Goal: Information Seeking & Learning: Understand process/instructions

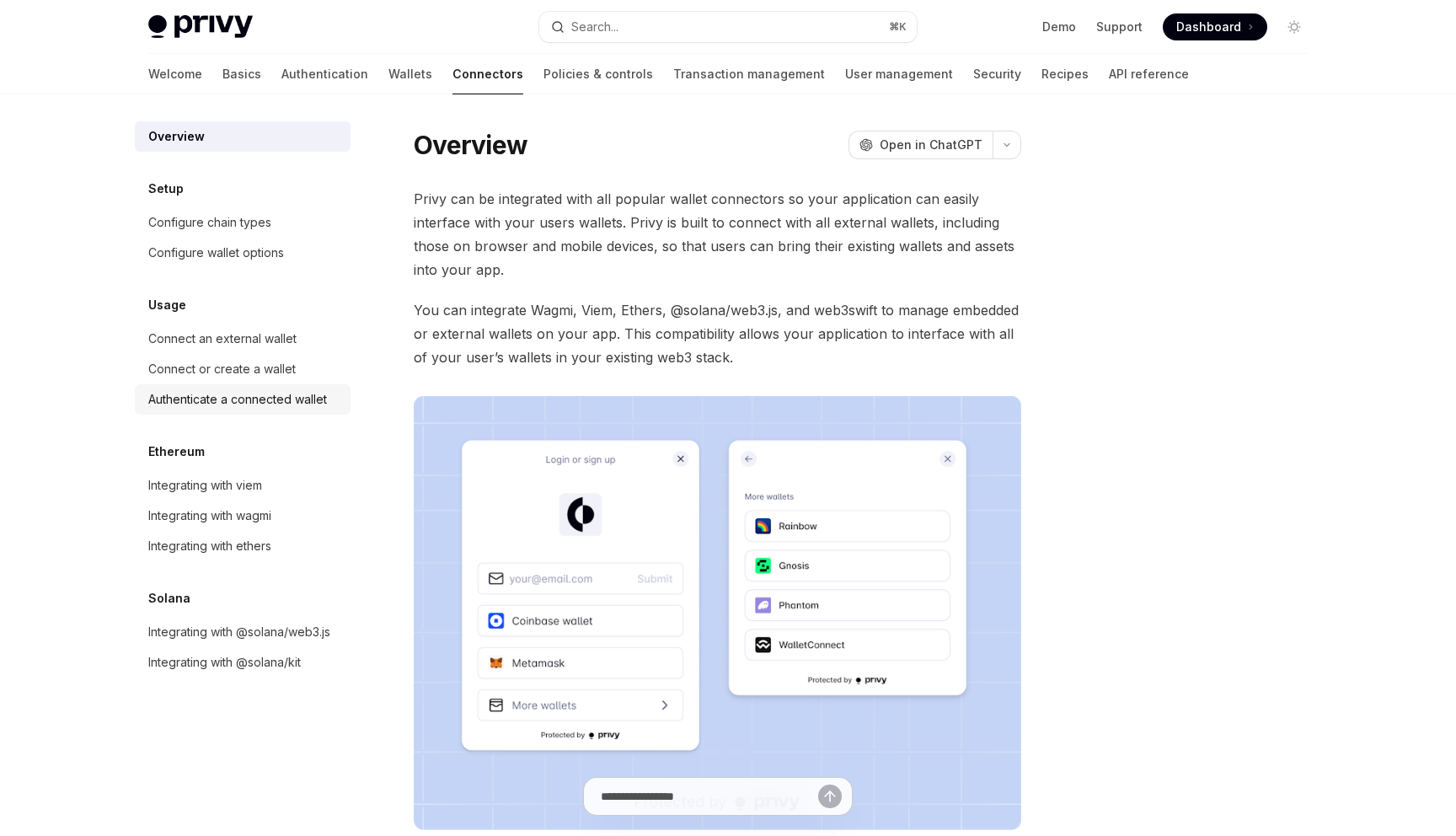
click at [321, 397] on div "Authenticate a connected wallet" at bounding box center [237, 399] width 179 height 20
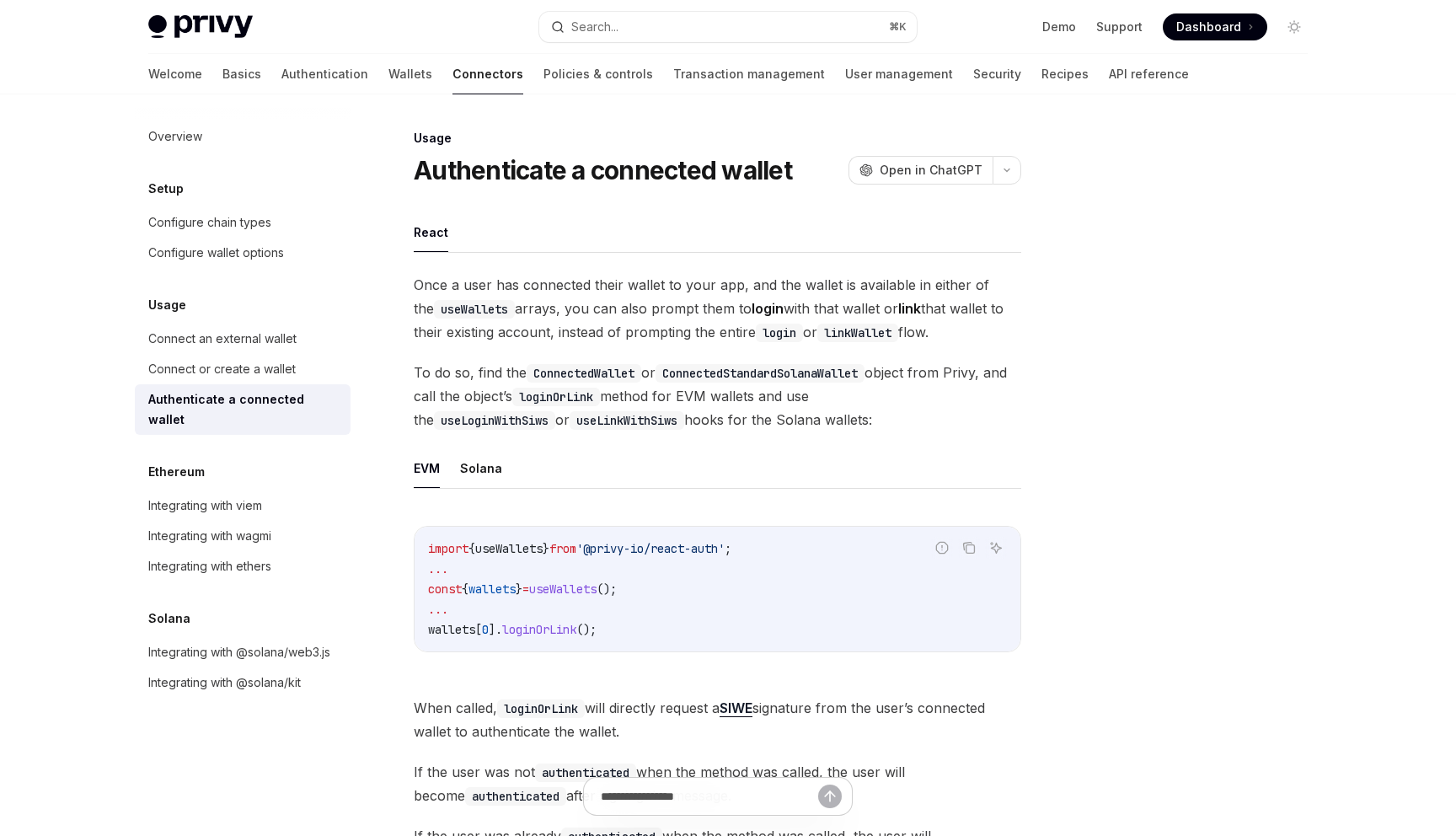
type textarea "*"
click at [223, 70] on link "Basics" at bounding box center [242, 74] width 39 height 41
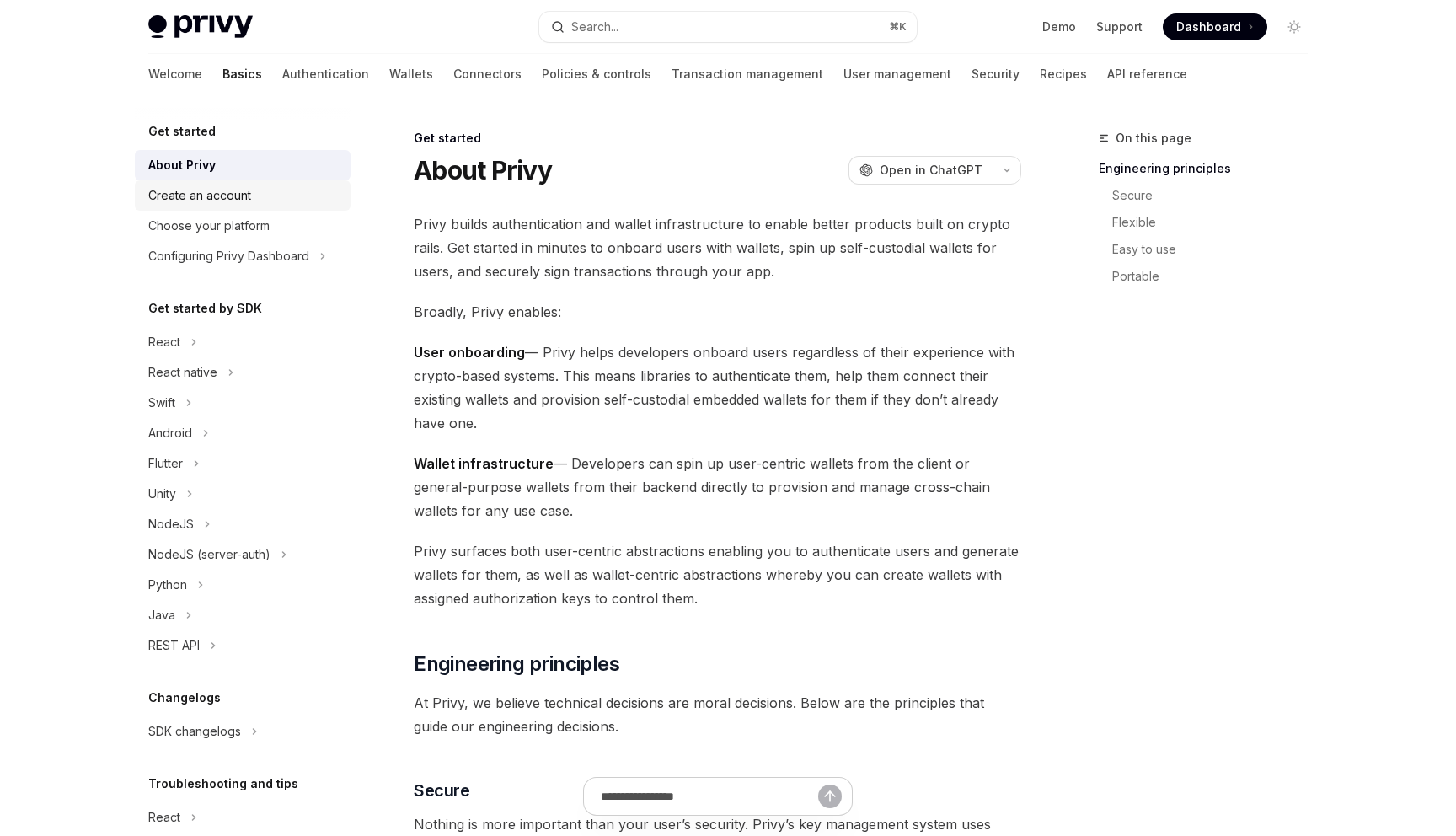
click at [215, 202] on div "Create an account" at bounding box center [199, 195] width 103 height 20
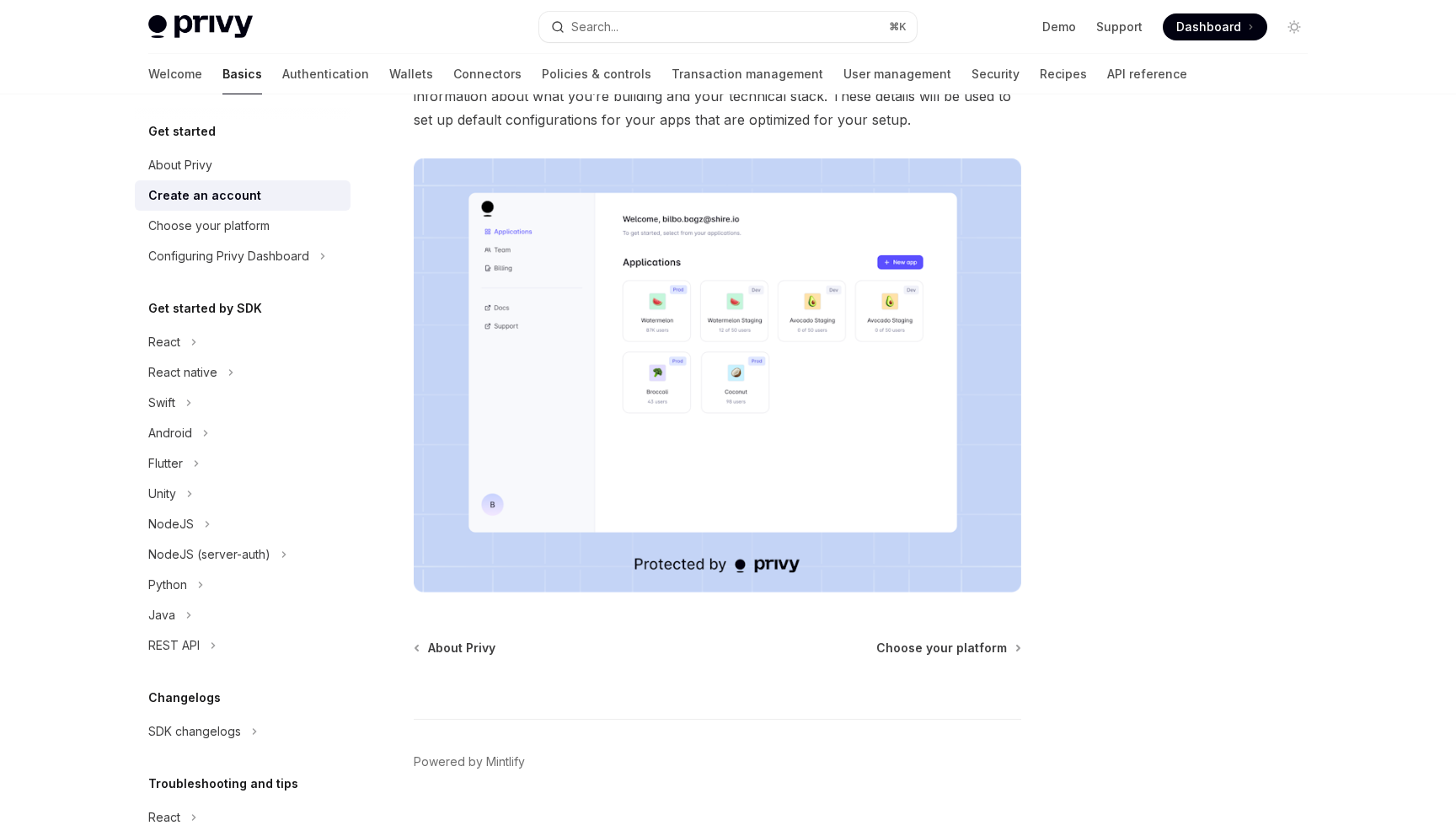
scroll to position [244, 0]
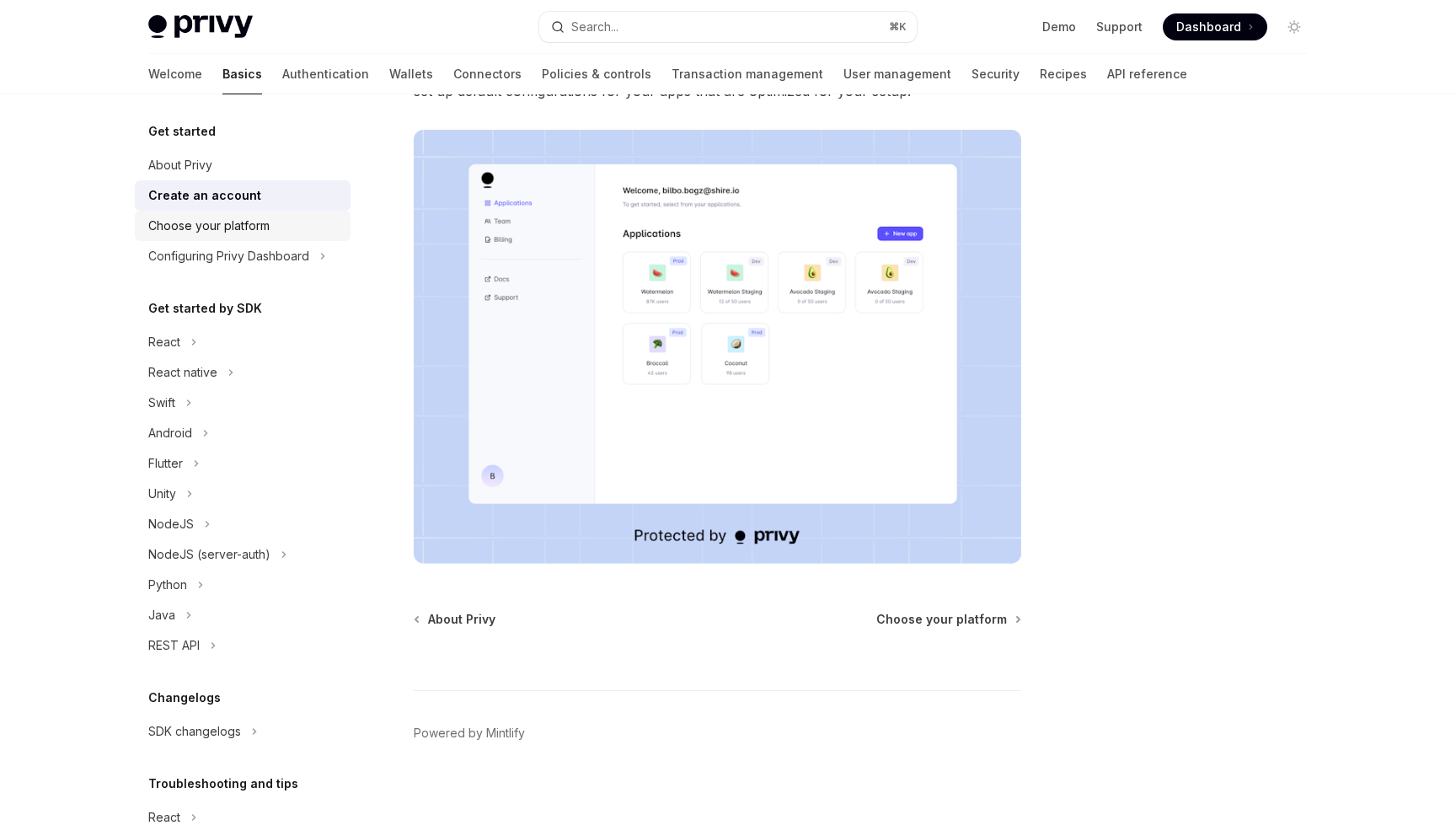
click at [211, 225] on div "Choose your platform" at bounding box center [209, 226] width 122 height 20
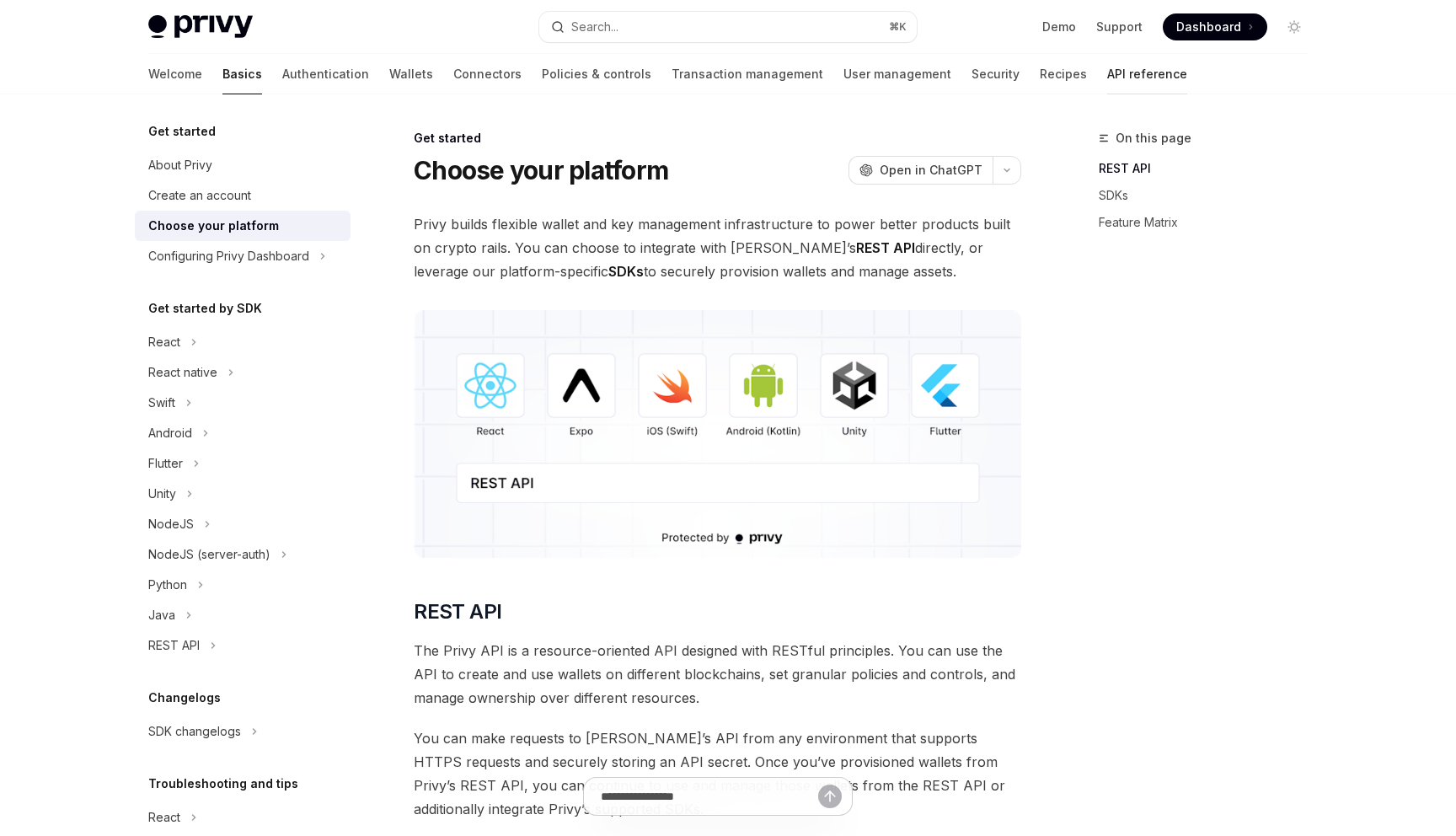
click at [1107, 67] on link "API reference" at bounding box center [1147, 74] width 80 height 41
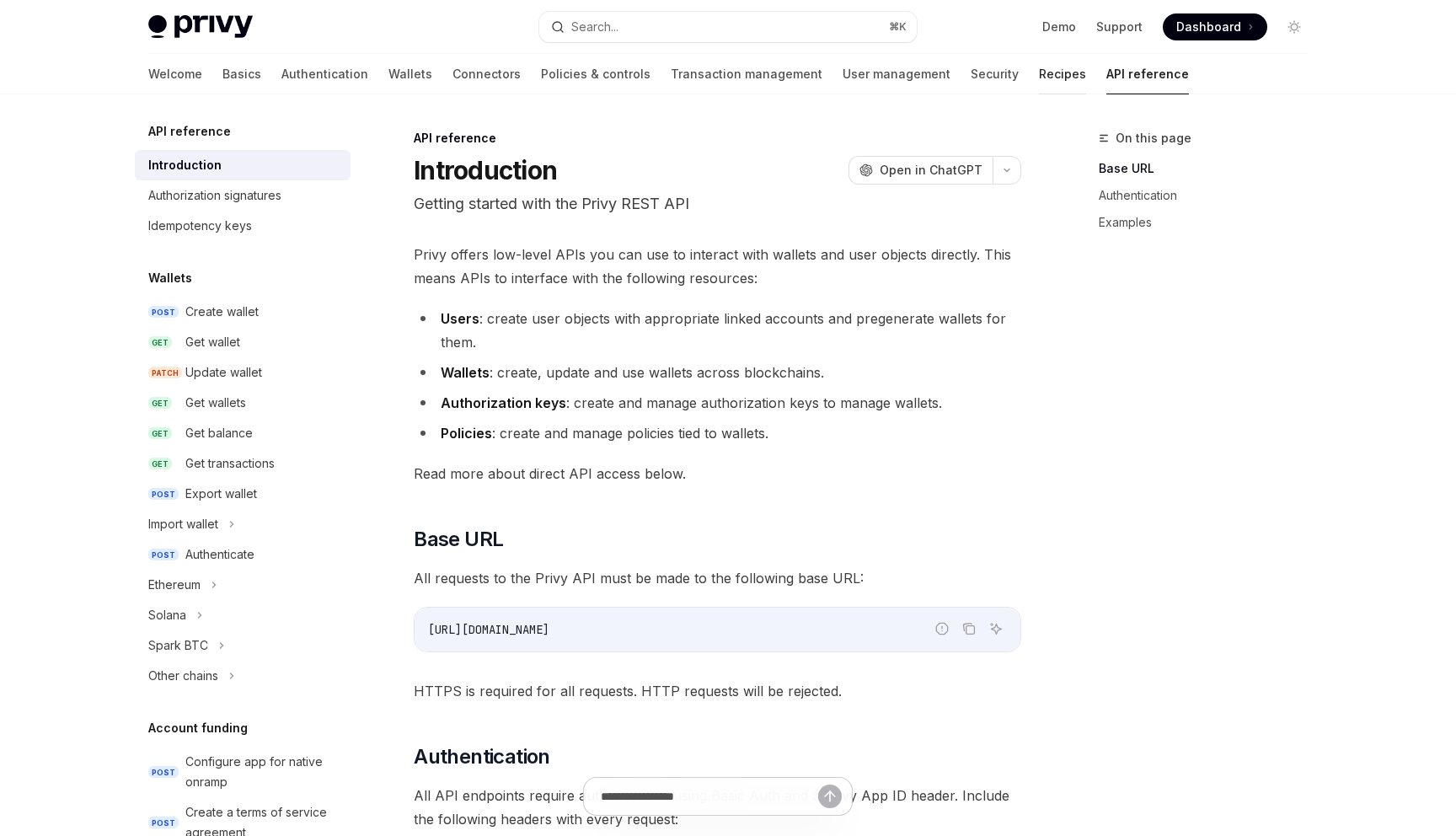
click at [1039, 75] on link "Recipes" at bounding box center [1063, 74] width 48 height 41
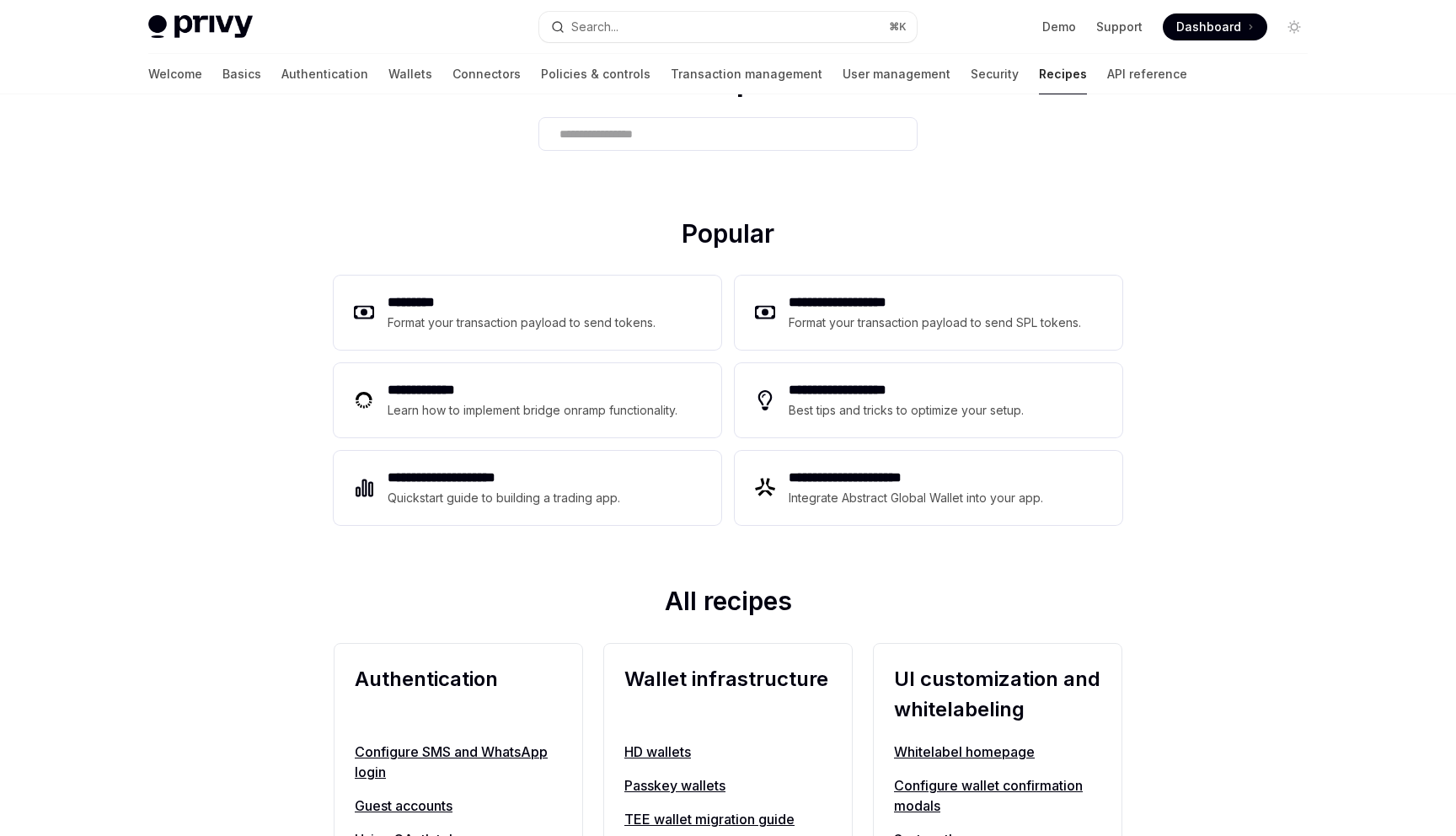
scroll to position [121, 0]
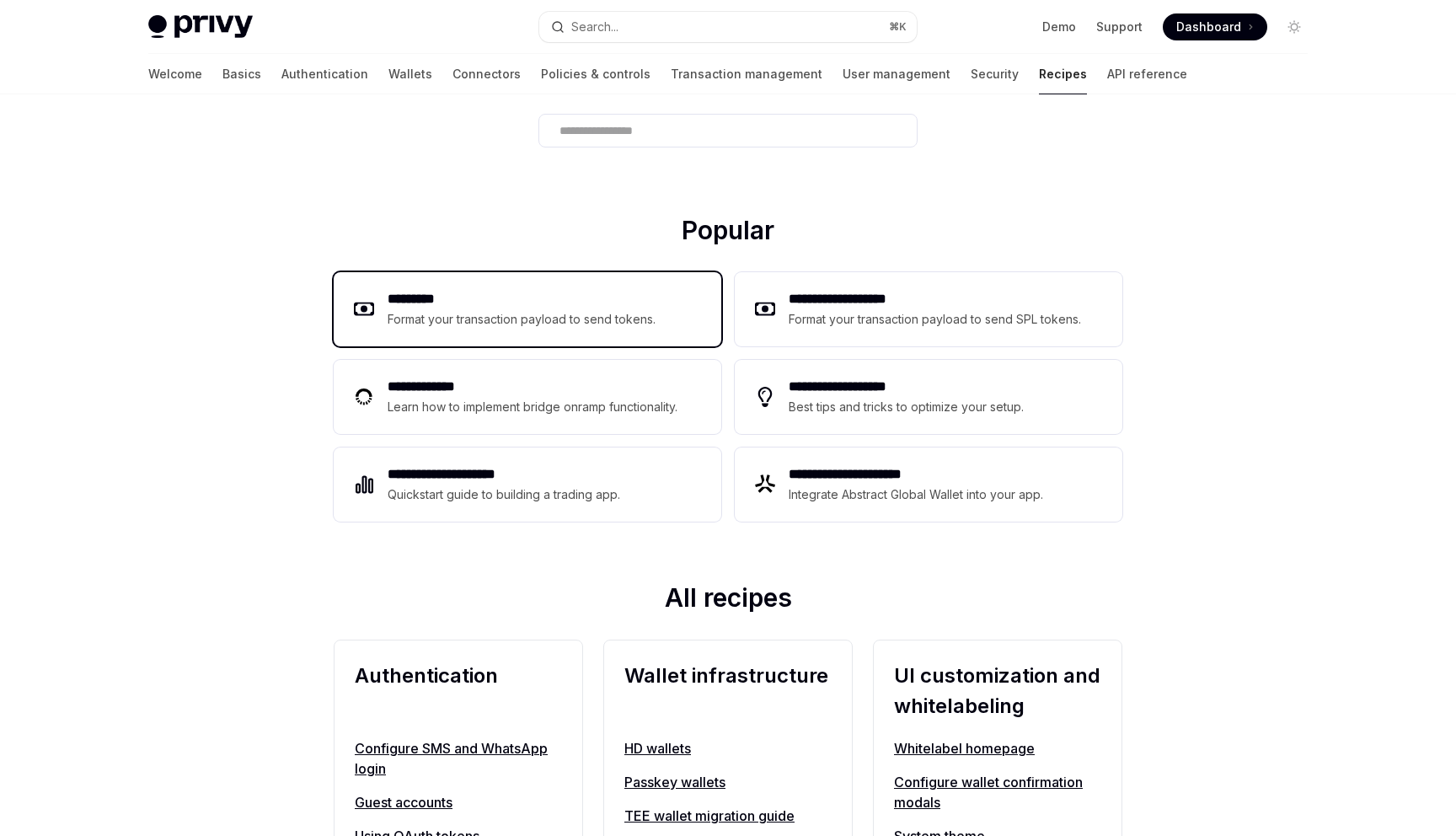
click at [661, 314] on div "********* Format your transaction payload to send tokens." at bounding box center [528, 309] width 388 height 74
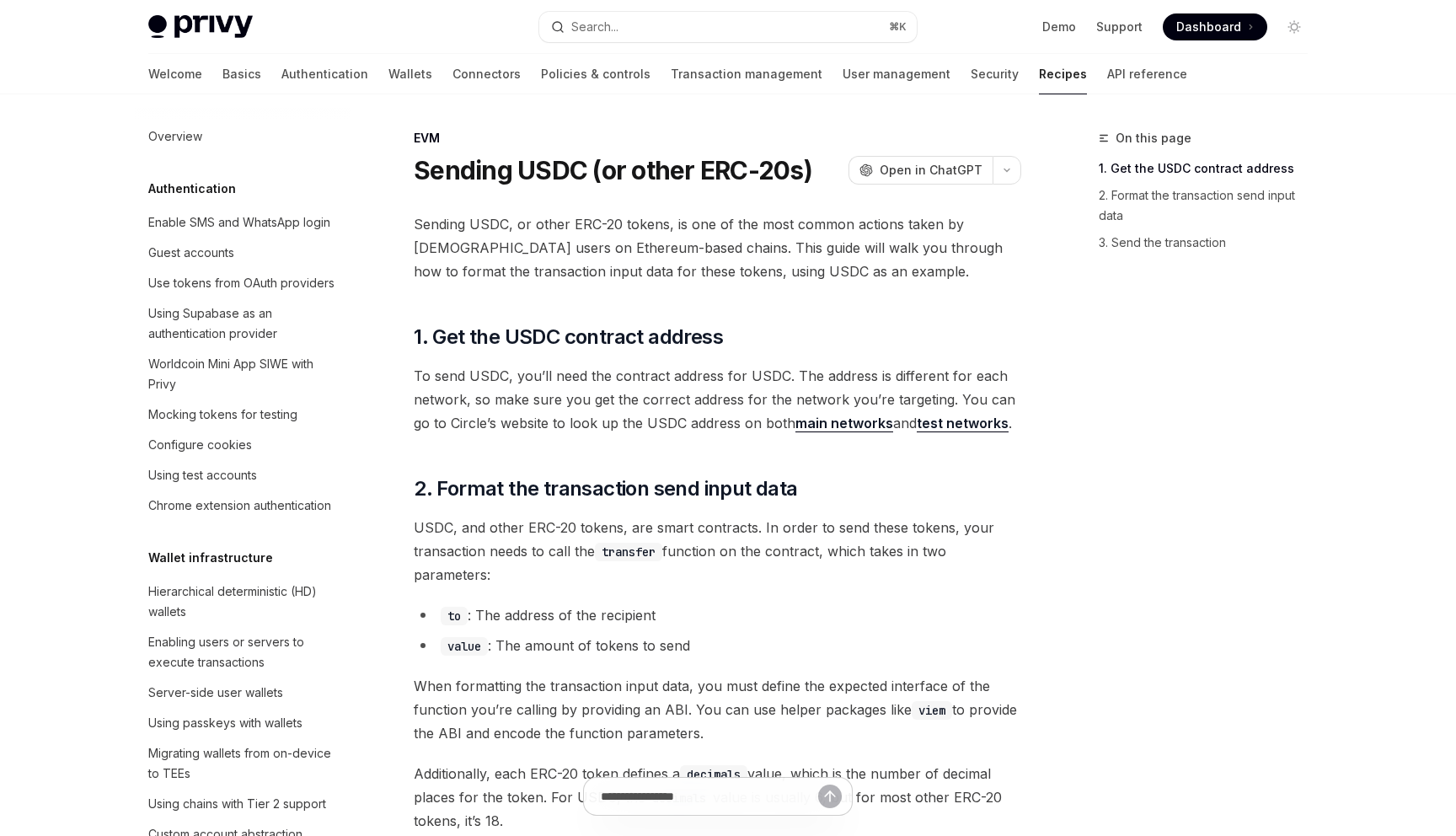
scroll to position [2068, 0]
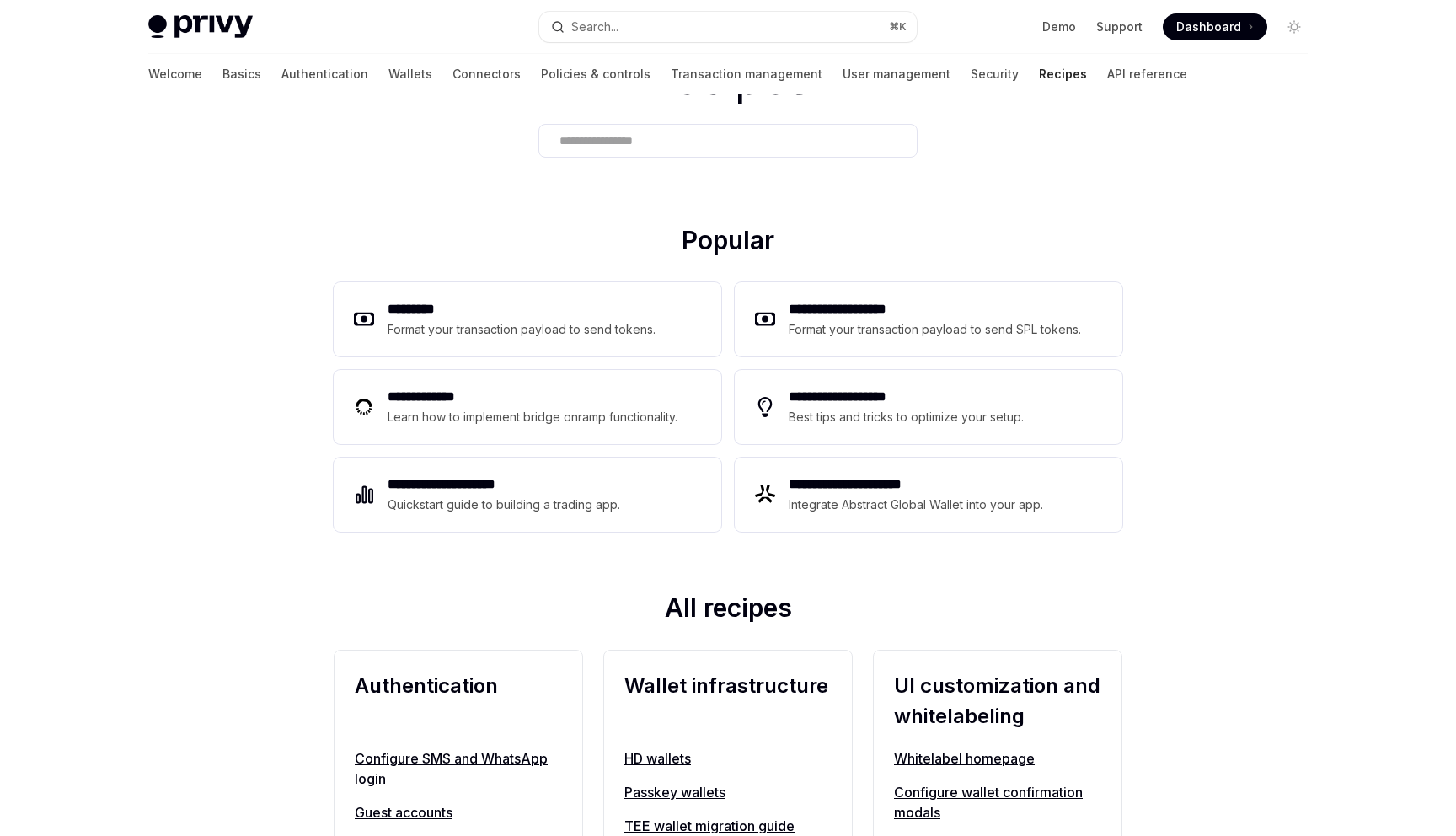
scroll to position [121, 0]
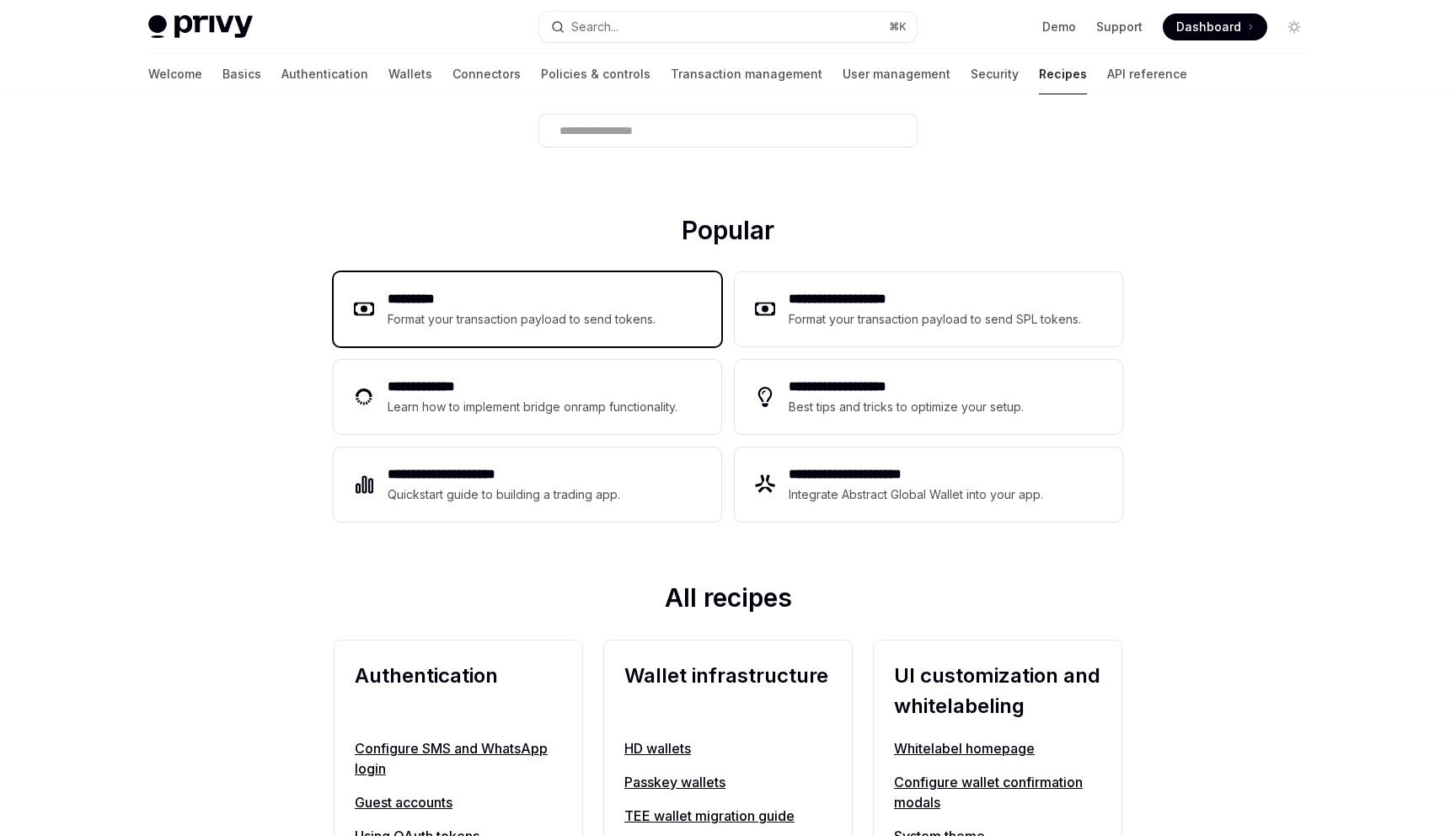
click at [604, 319] on div "Format your transaction payload to send tokens." at bounding box center [521, 319] width 269 height 20
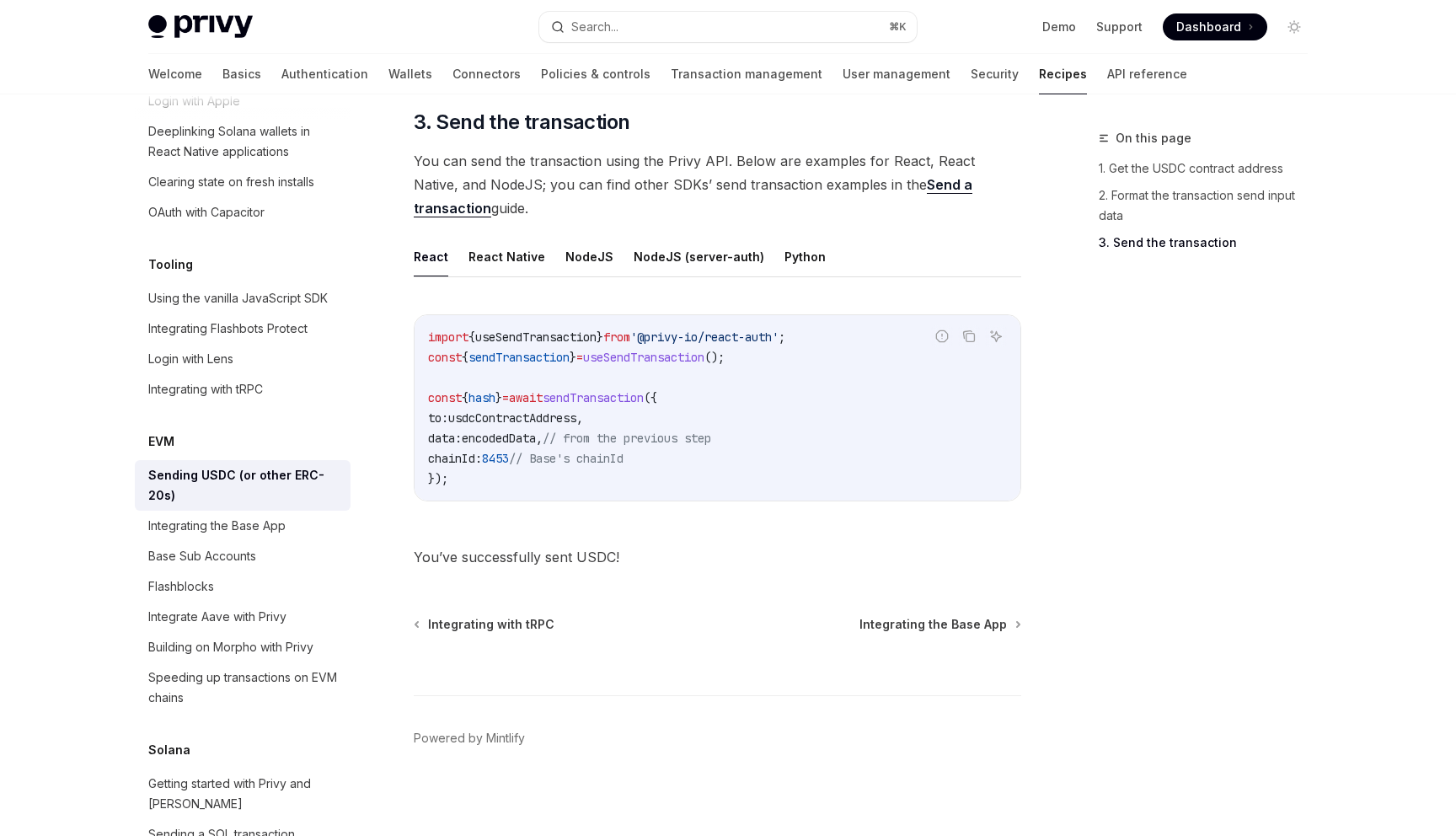
scroll to position [1276, 0]
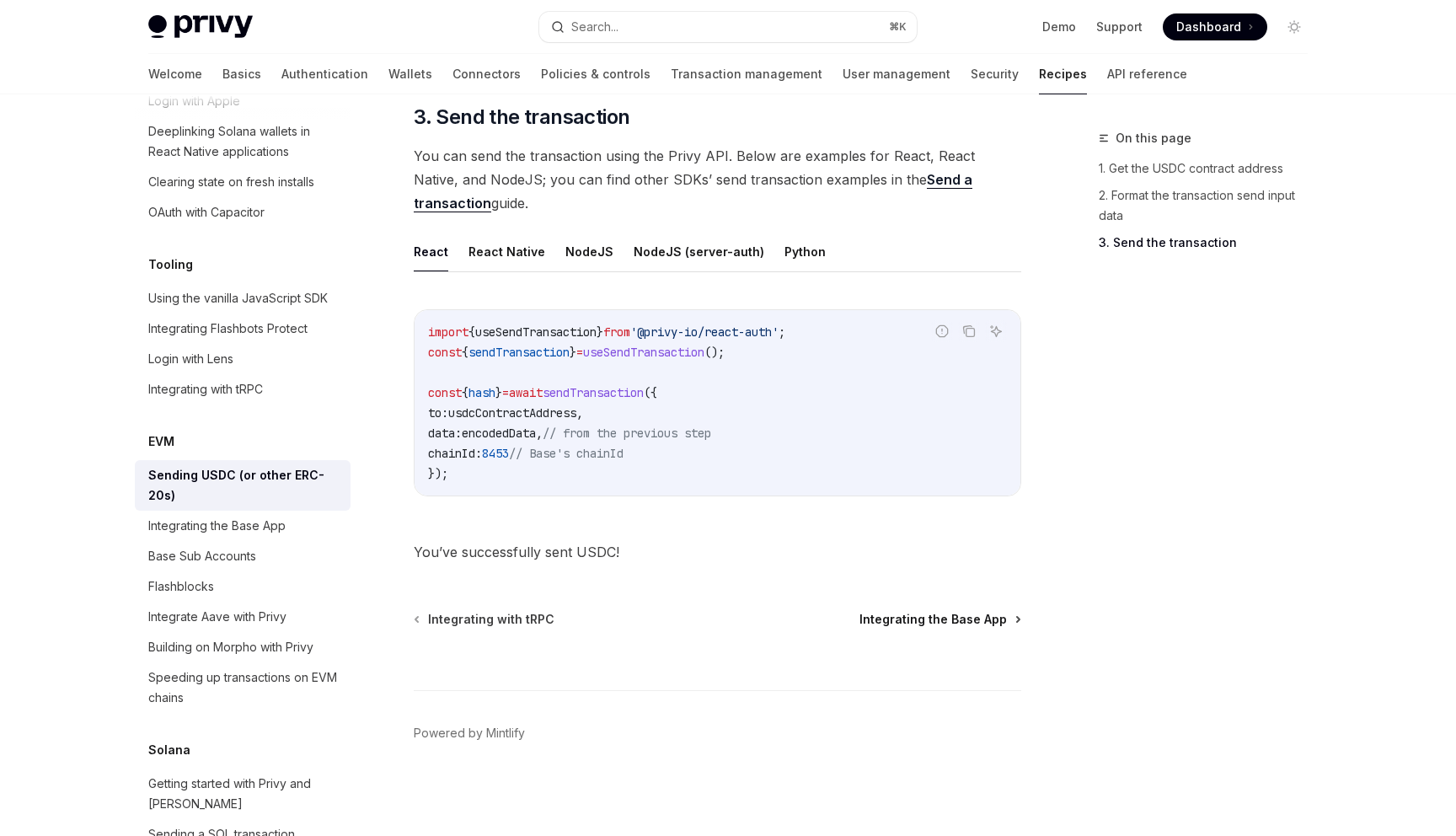
click at [923, 614] on span "Integrating the Base App" at bounding box center [933, 619] width 147 height 17
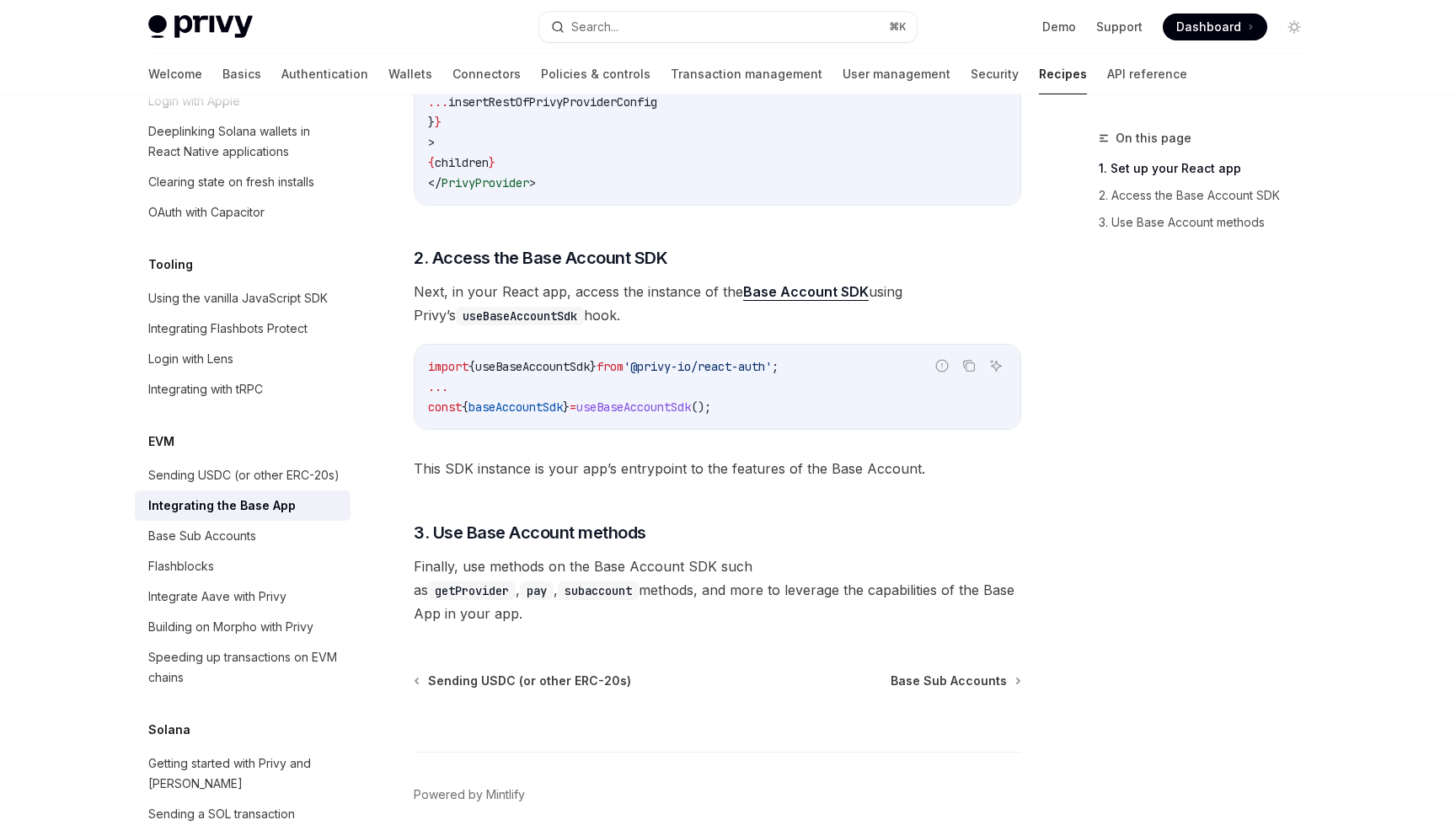
scroll to position [667, 0]
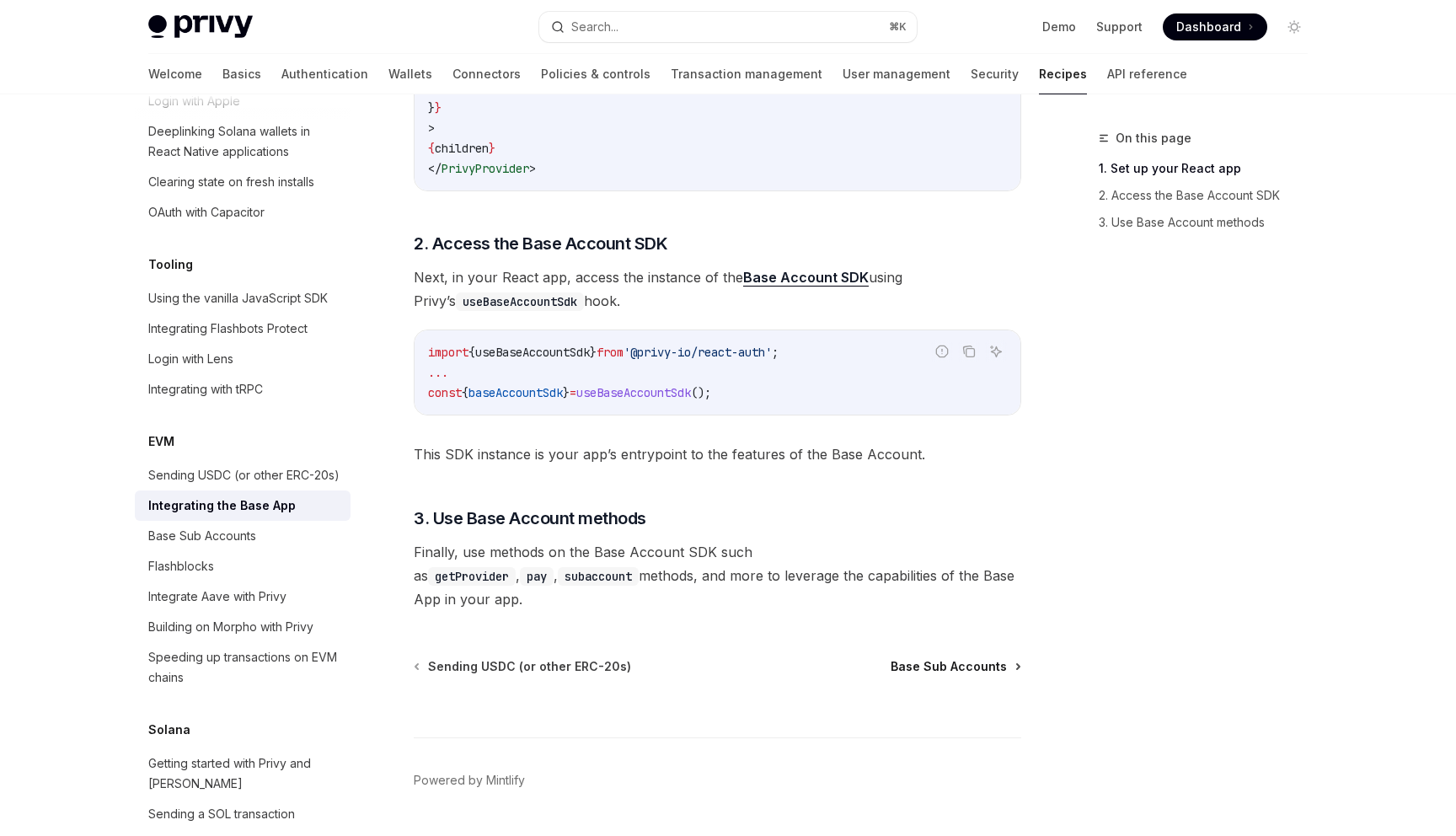
click at [929, 658] on span "Base Sub Accounts" at bounding box center [949, 666] width 116 height 17
type textarea "*"
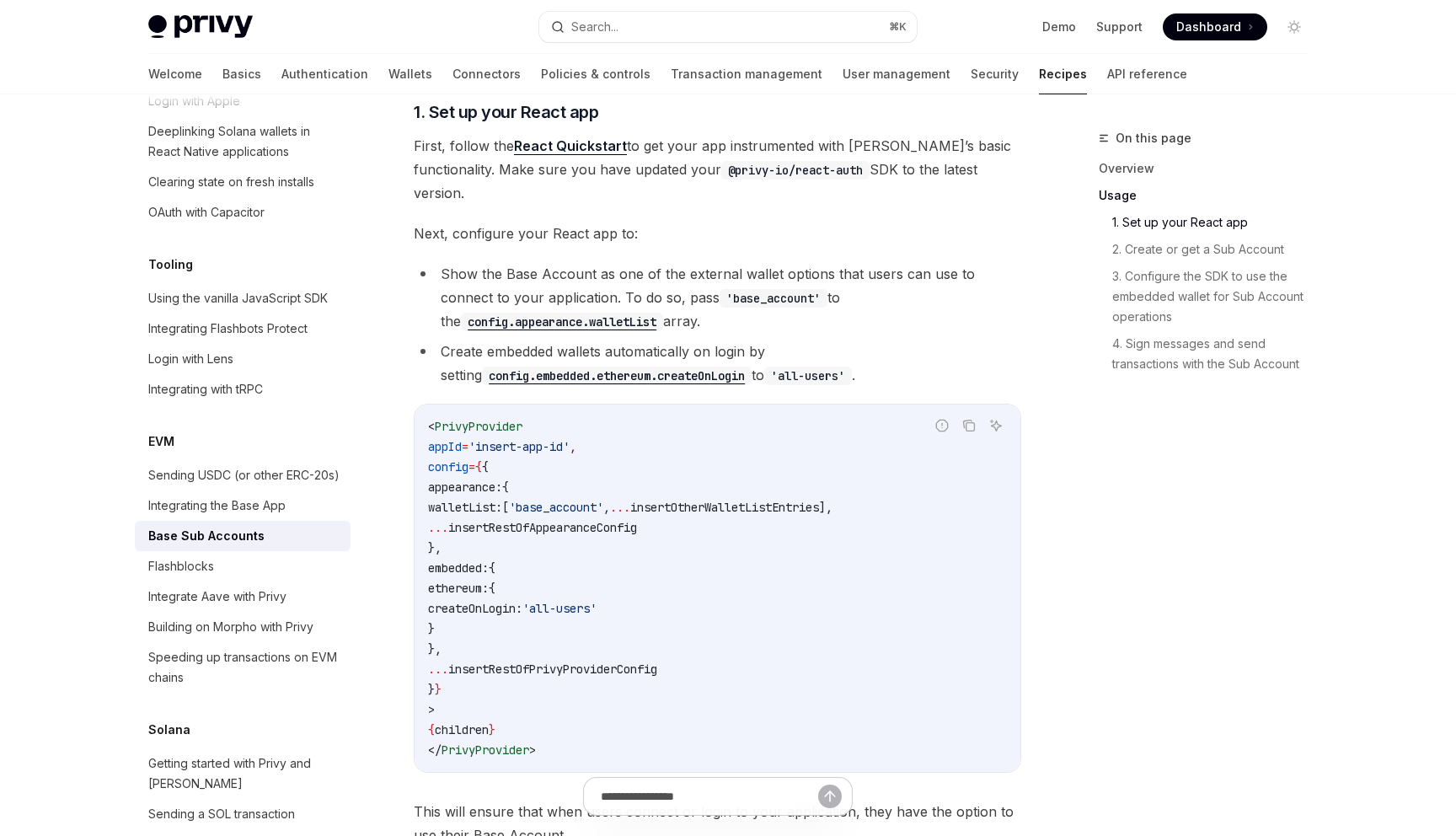
scroll to position [744, 0]
click at [489, 579] on span "ethereum:" at bounding box center [458, 586] width 61 height 15
drag, startPoint x: 502, startPoint y: 625, endPoint x: 395, endPoint y: 545, distance: 133.6
copy code "embedded: { ethereum: { createOnLogin: 'all-users' } },"
